Goal: Use online tool/utility: Utilize a website feature to perform a specific function

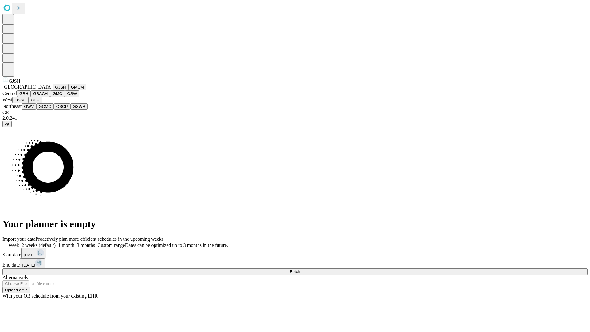
click at [53, 90] on button "GJSH" at bounding box center [61, 87] width 16 height 6
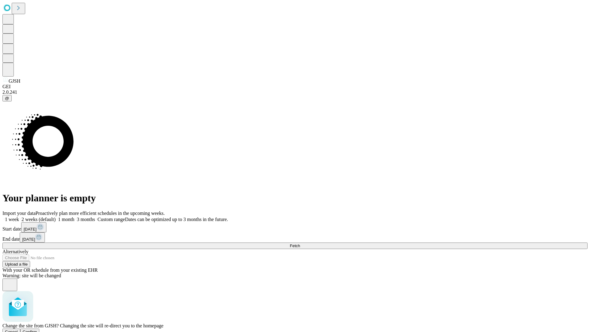
click at [37, 330] on span "Confirm" at bounding box center [30, 332] width 14 height 5
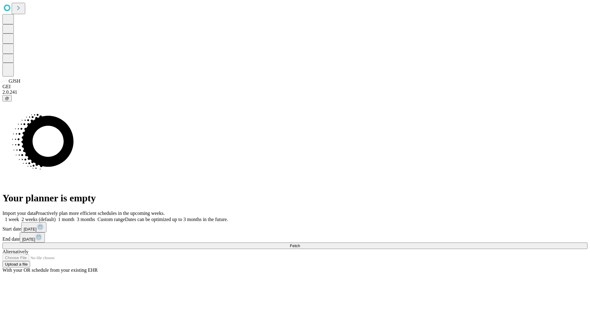
click at [74, 217] on label "1 month" at bounding box center [65, 219] width 19 height 5
click at [300, 243] on span "Fetch" at bounding box center [295, 245] width 10 height 5
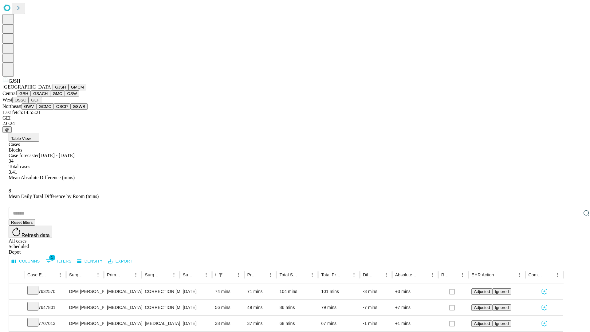
click at [69, 90] on button "GMCM" at bounding box center [78, 87] width 18 height 6
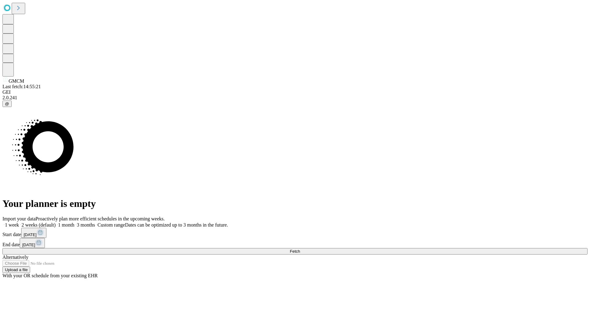
click at [74, 222] on label "1 month" at bounding box center [65, 224] width 19 height 5
click at [300, 249] on span "Fetch" at bounding box center [295, 251] width 10 height 5
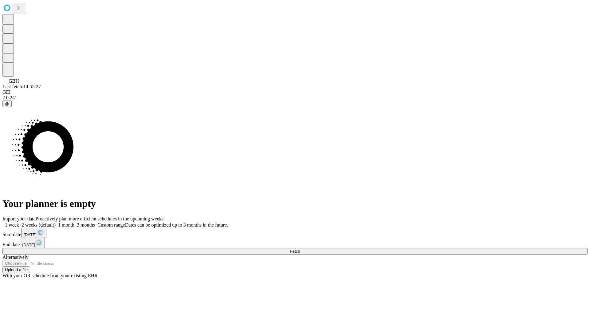
click at [300, 249] on span "Fetch" at bounding box center [295, 251] width 10 height 5
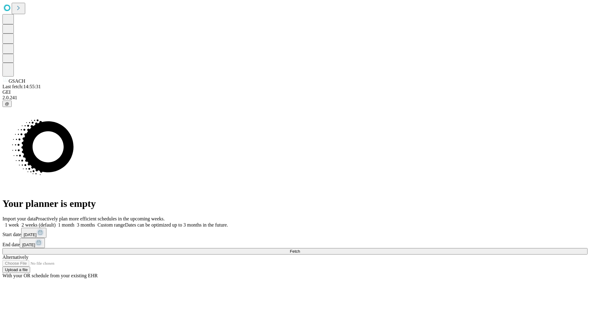
click at [74, 222] on label "1 month" at bounding box center [65, 224] width 19 height 5
click at [300, 249] on span "Fetch" at bounding box center [295, 251] width 10 height 5
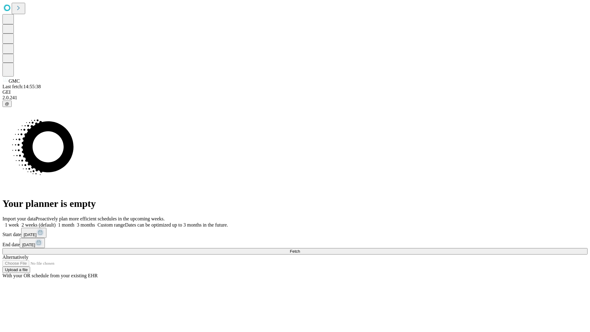
click at [74, 222] on label "1 month" at bounding box center [65, 224] width 19 height 5
click at [300, 249] on span "Fetch" at bounding box center [295, 251] width 10 height 5
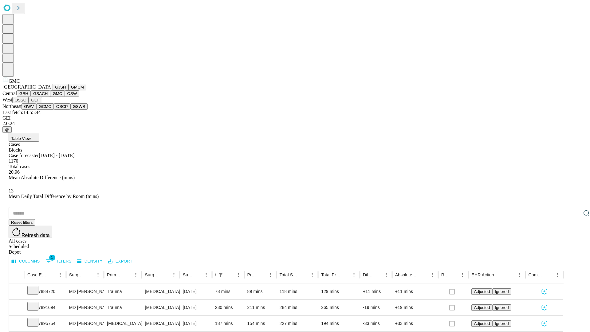
click at [65, 97] on button "OSW" at bounding box center [72, 93] width 15 height 6
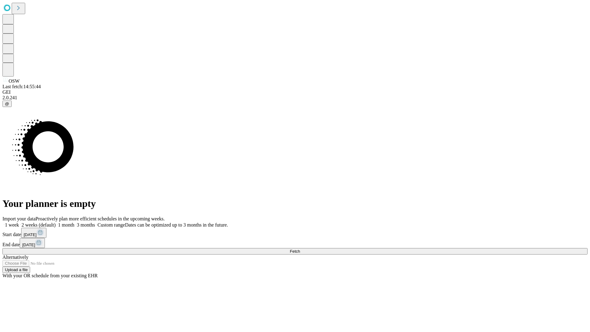
click at [74, 222] on label "1 month" at bounding box center [65, 224] width 19 height 5
click at [300, 249] on span "Fetch" at bounding box center [295, 251] width 10 height 5
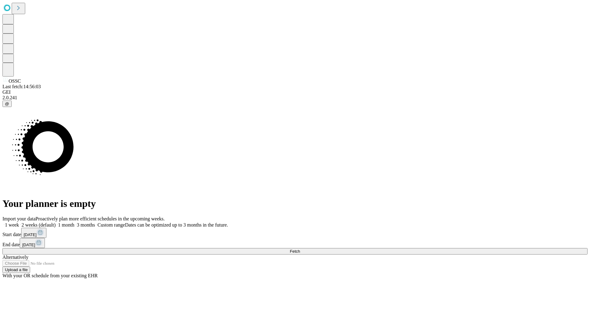
click at [300, 249] on span "Fetch" at bounding box center [295, 251] width 10 height 5
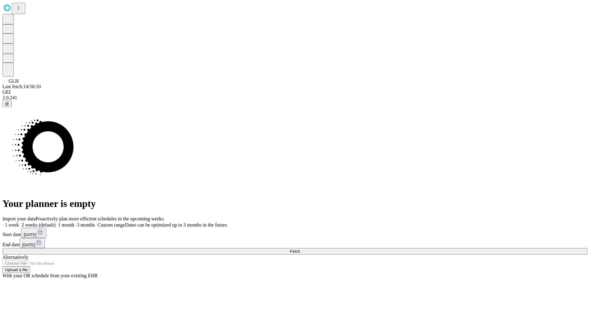
click at [74, 222] on label "1 month" at bounding box center [65, 224] width 19 height 5
click at [300, 249] on span "Fetch" at bounding box center [295, 251] width 10 height 5
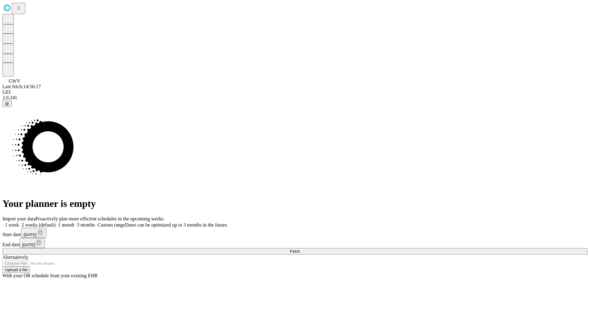
click at [74, 222] on label "1 month" at bounding box center [65, 224] width 19 height 5
click at [300, 249] on span "Fetch" at bounding box center [295, 251] width 10 height 5
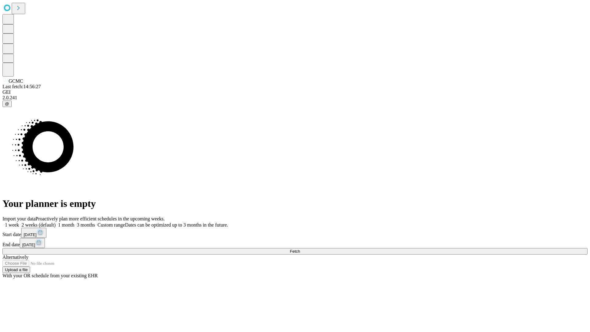
click at [74, 222] on label "1 month" at bounding box center [65, 224] width 19 height 5
click at [300, 249] on span "Fetch" at bounding box center [295, 251] width 10 height 5
click at [74, 222] on label "1 month" at bounding box center [65, 224] width 19 height 5
click at [300, 249] on span "Fetch" at bounding box center [295, 251] width 10 height 5
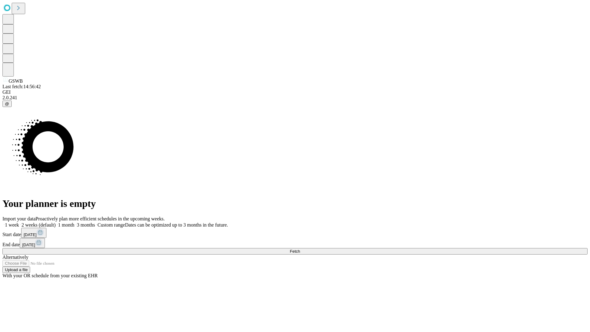
click at [74, 222] on label "1 month" at bounding box center [65, 224] width 19 height 5
click at [300, 249] on span "Fetch" at bounding box center [295, 251] width 10 height 5
